Goal: Transaction & Acquisition: Purchase product/service

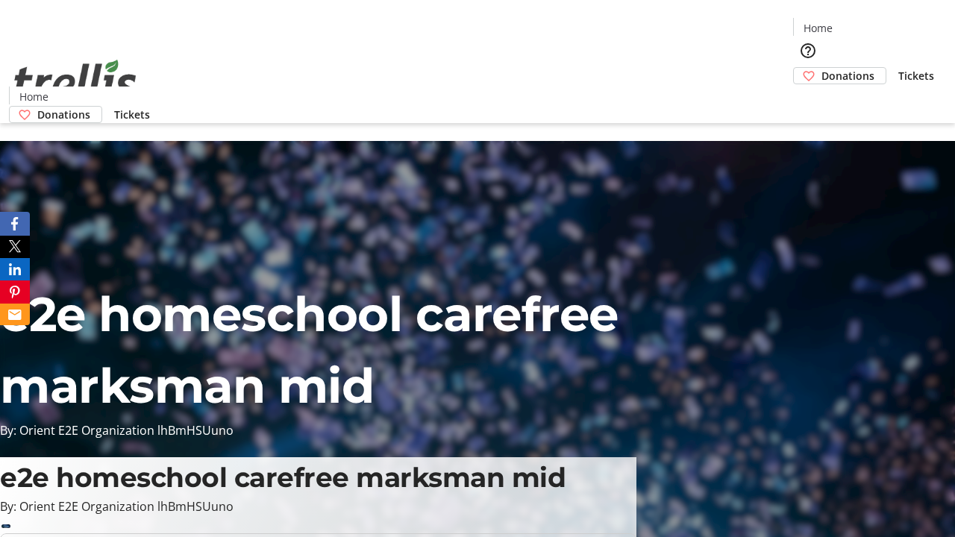
click at [898, 68] on span "Tickets" at bounding box center [916, 76] width 36 height 16
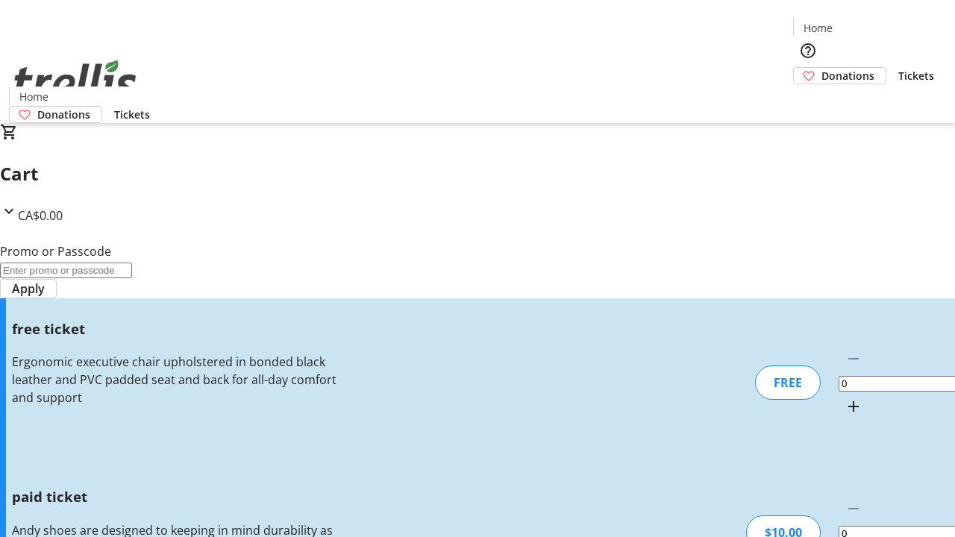
type input "1"
type input "FREE"
